Goal: Transaction & Acquisition: Purchase product/service

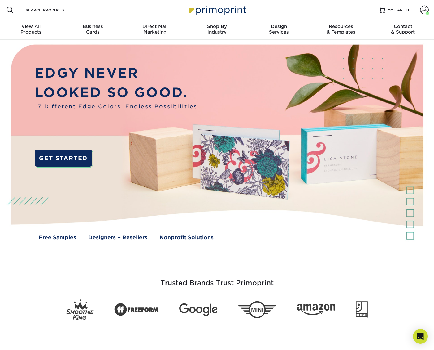
click at [104, 9] on div "Resources Menu Search Products Account Welcome, Jen Primo Client Account Dashbo…" at bounding box center [217, 10] width 434 height 20
click at [69, 10] on input "Search Products" at bounding box center [55, 9] width 60 height 7
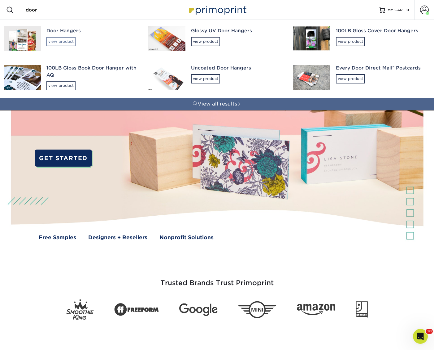
type input "door"
click at [56, 42] on div "view product" at bounding box center [60, 41] width 29 height 9
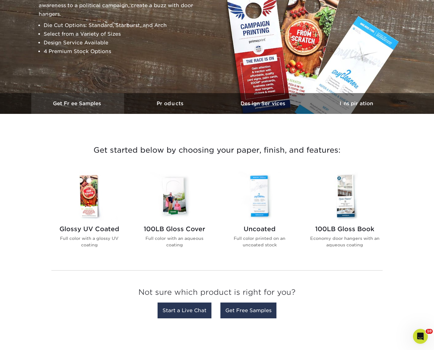
scroll to position [125, 0]
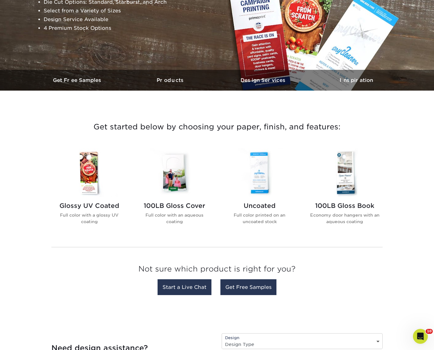
click at [95, 185] on img at bounding box center [89, 172] width 70 height 49
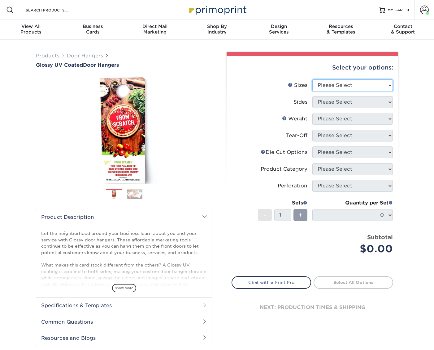
click at [343, 87] on select "Please Select 3.5" x 8.5" 3.5" x 11" 4" x 7" 4.25" x 11" 4.25" x 14"" at bounding box center [353, 85] width 81 height 12
select select "4.25x11.00"
click at [313, 79] on select "Please Select 3.5" x 8.5" 3.5" x 11" 4" x 7" 4.25" x 11" 4.25" x 14"" at bounding box center [353, 85] width 81 height 12
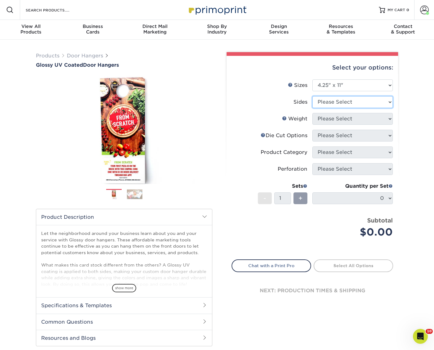
click at [350, 100] on select "Please Select Print Both Sides Print Front Only" at bounding box center [353, 102] width 81 height 12
select select "13abbda7-1d64-4f25-8bb2-c179b224825d"
click at [313, 96] on select "Please Select Print Both Sides Print Front Only" at bounding box center [353, 102] width 81 height 12
click at [349, 119] on select "Please Select 16PT 14PT" at bounding box center [353, 119] width 81 height 12
select select "16PT"
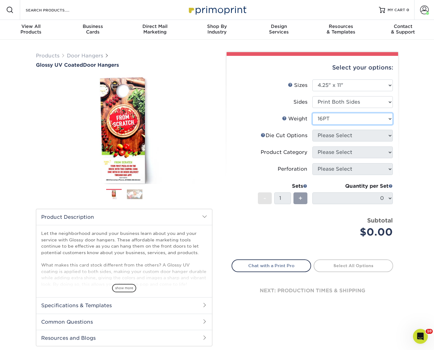
click at [313, 113] on select "Please Select 16PT 14PT" at bounding box center [353, 119] width 81 height 12
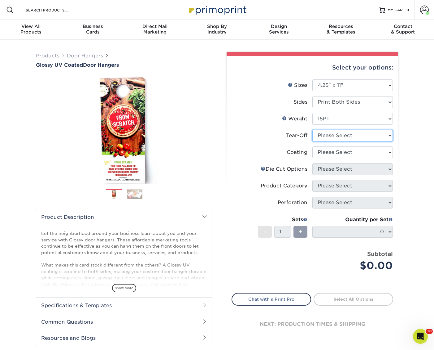
click at [348, 135] on select "Please Select Yes No" at bounding box center [353, 136] width 81 height 12
click at [326, 136] on select "Please Select Yes No" at bounding box center [353, 136] width 81 height 12
select select "0"
click at [313, 130] on select "Please Select Yes No" at bounding box center [353, 136] width 81 height 12
click at [327, 153] on select at bounding box center [353, 152] width 81 height 12
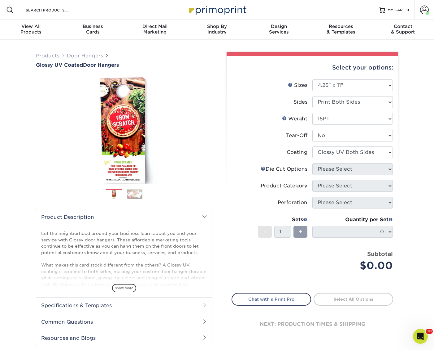
click at [313, 146] on select at bounding box center [353, 152] width 81 height 12
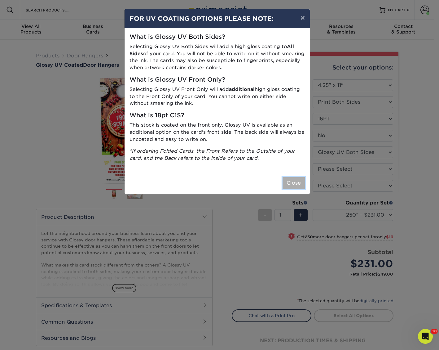
click at [289, 177] on button "Close" at bounding box center [294, 183] width 22 height 12
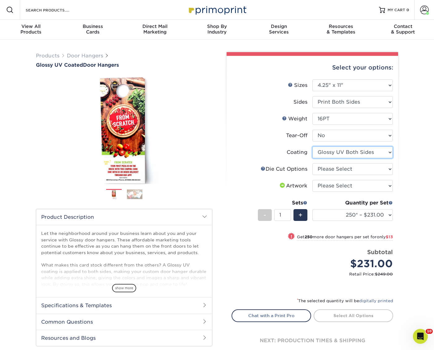
click at [338, 155] on select at bounding box center [353, 152] width 81 height 12
select select "1e8116af-acfc-44b1-83dc-8181aa338834"
click at [313, 146] on select at bounding box center [353, 152] width 81 height 12
